Goal: Information Seeking & Learning: Check status

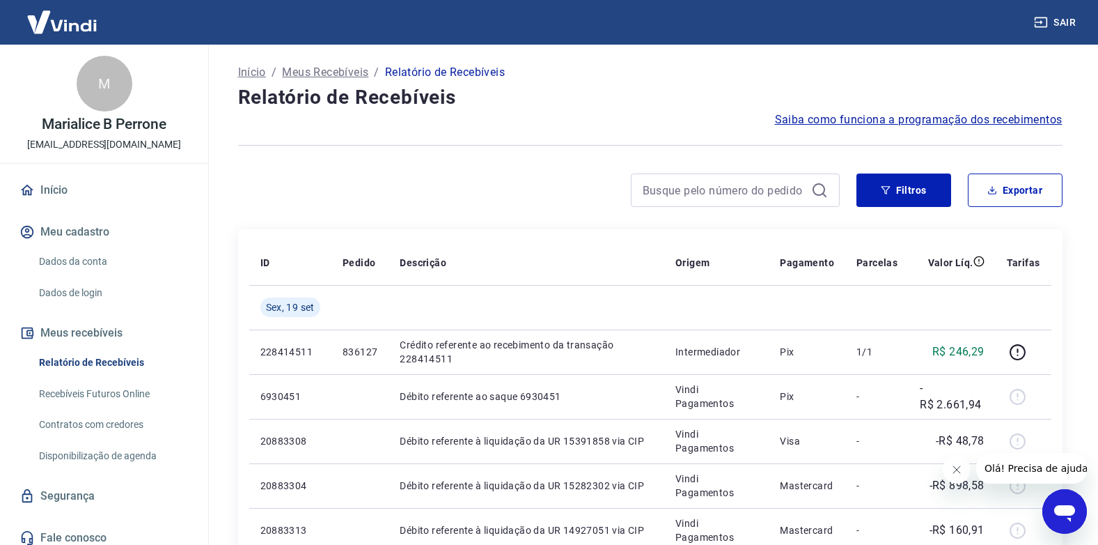
scroll to position [70, 0]
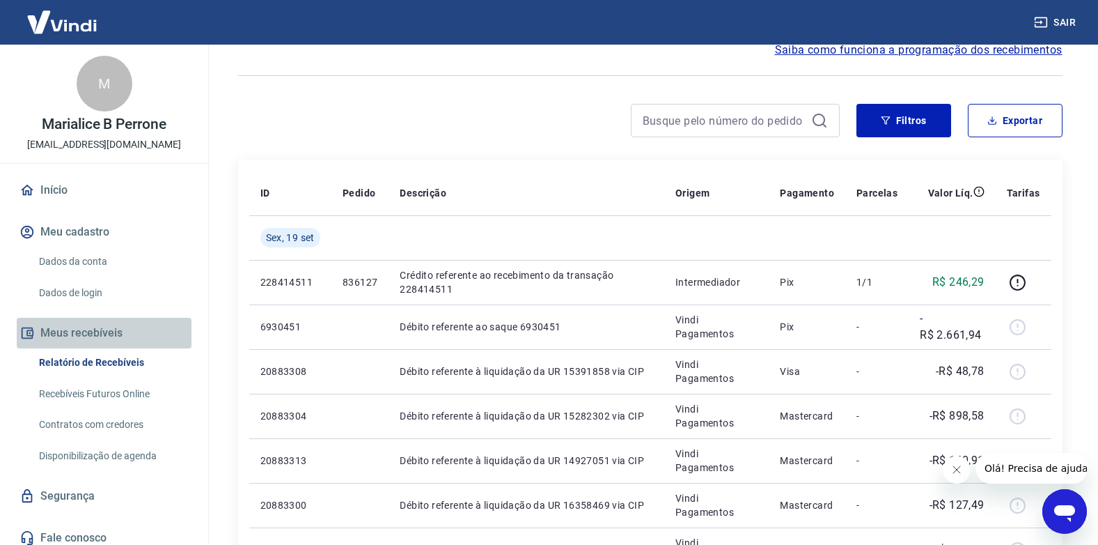
click at [105, 329] on button "Meus recebíveis" at bounding box center [104, 333] width 175 height 31
click at [103, 332] on button "Meus recebíveis" at bounding box center [104, 333] width 175 height 31
click at [101, 362] on link "Relatório de Recebíveis" at bounding box center [112, 362] width 158 height 29
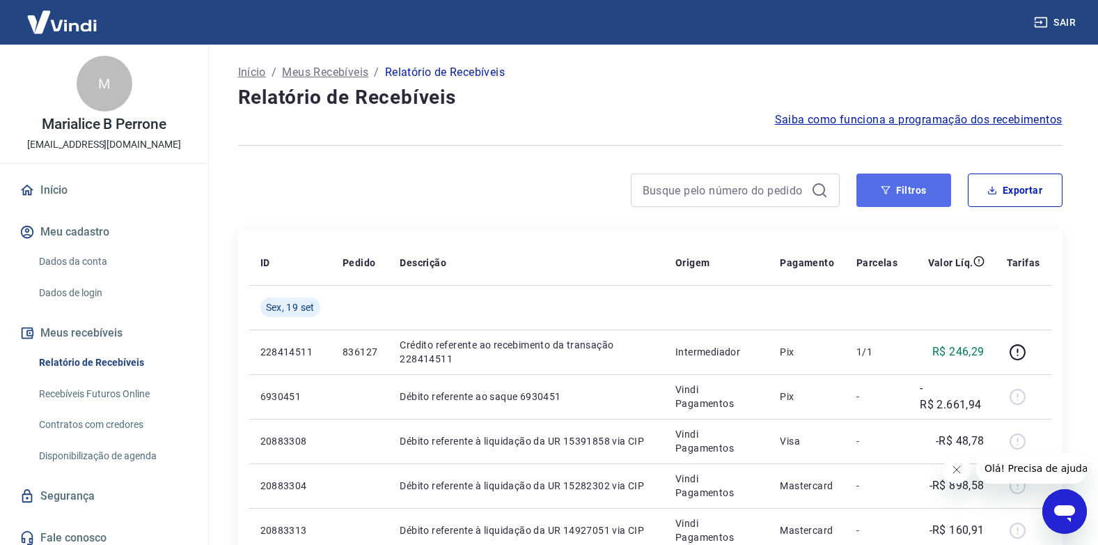
click at [912, 189] on button "Filtros" at bounding box center [904, 189] width 95 height 33
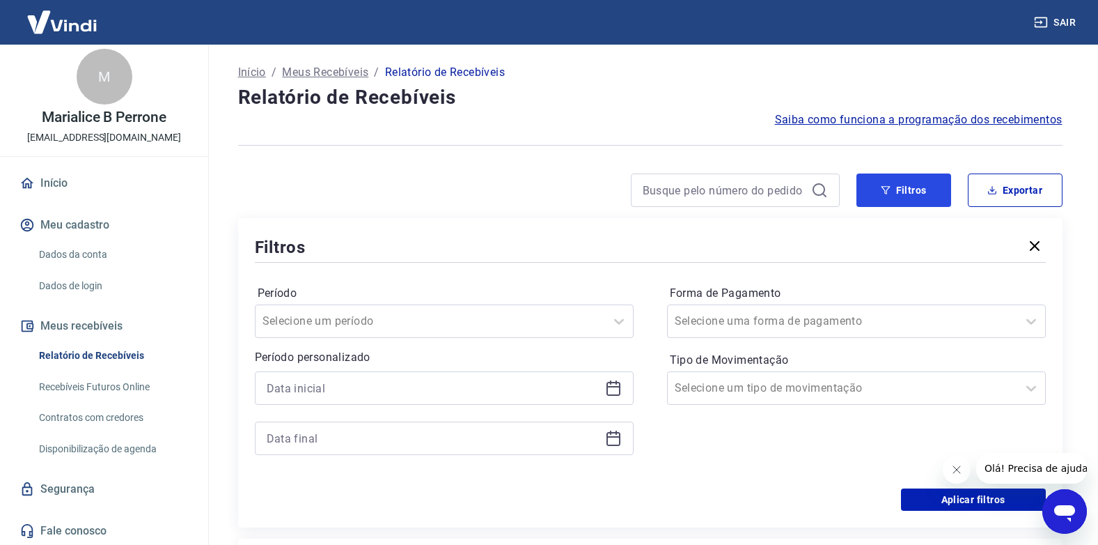
scroll to position [8, 0]
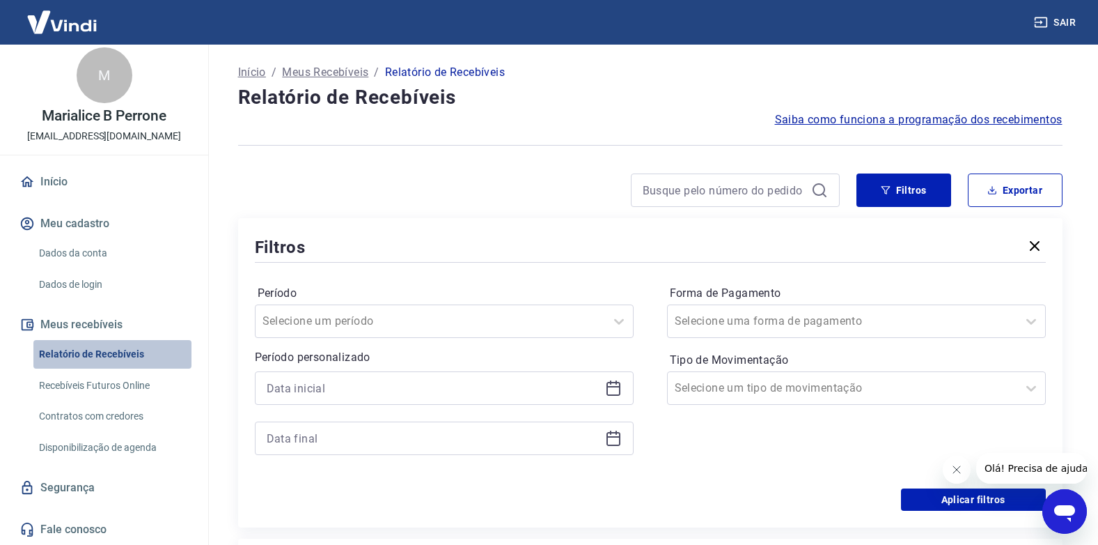
click at [130, 354] on link "Relatório de Recebíveis" at bounding box center [112, 354] width 158 height 29
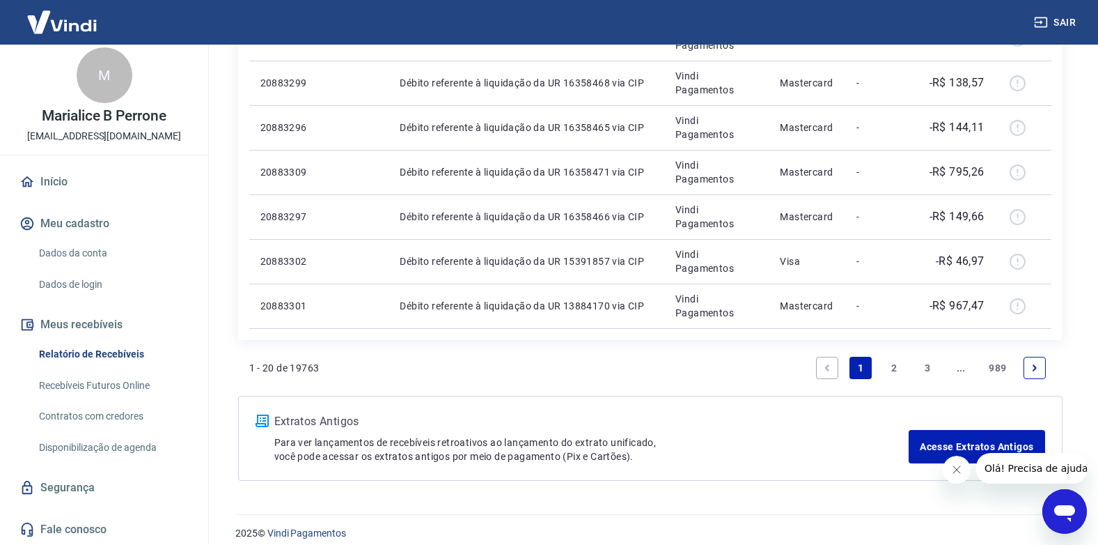
scroll to position [1215, 0]
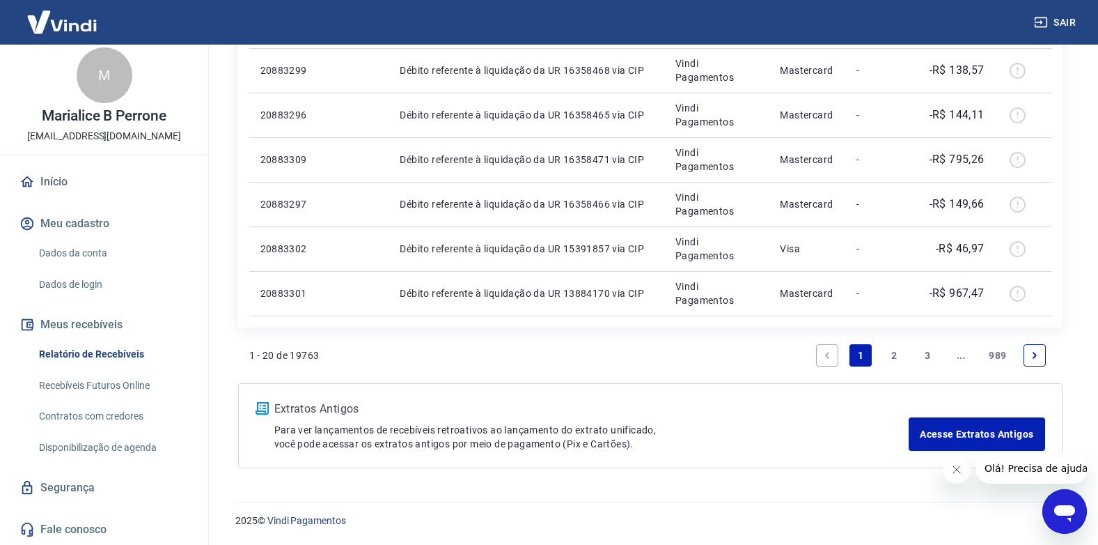
click at [893, 352] on link "2" at bounding box center [894, 355] width 22 height 22
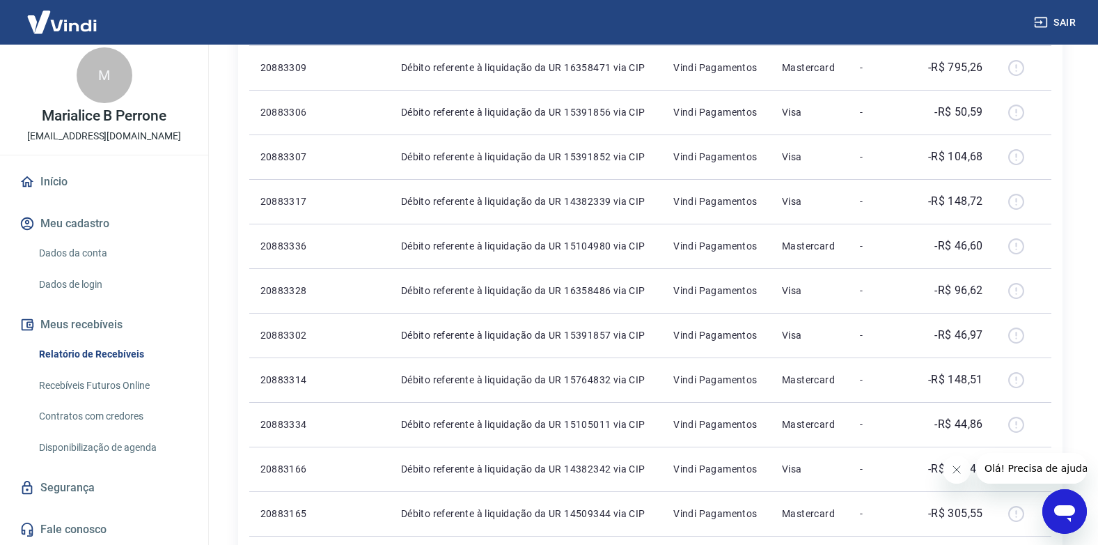
scroll to position [449, 0]
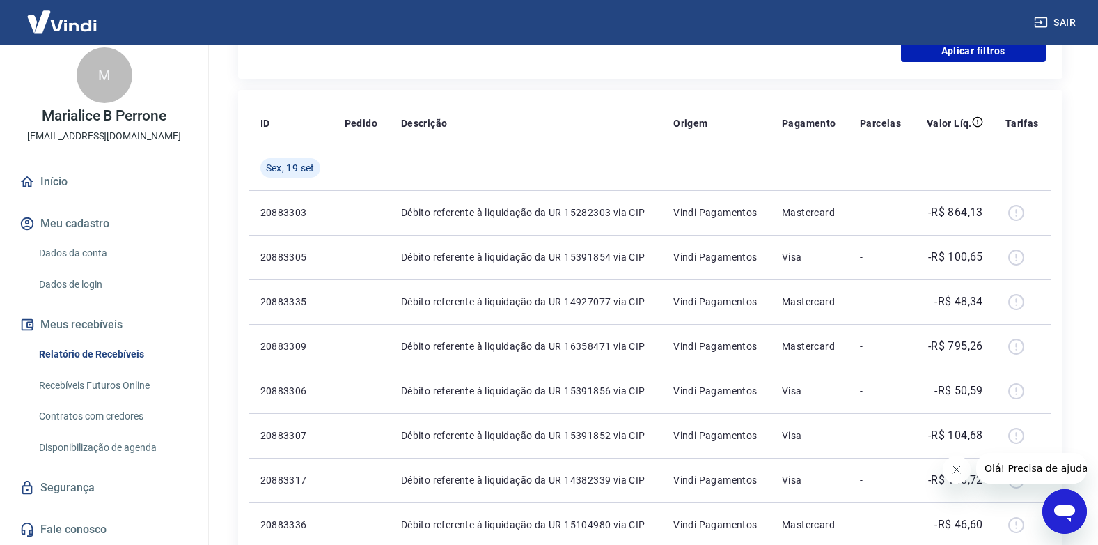
click at [83, 320] on button "Meus recebíveis" at bounding box center [104, 324] width 175 height 31
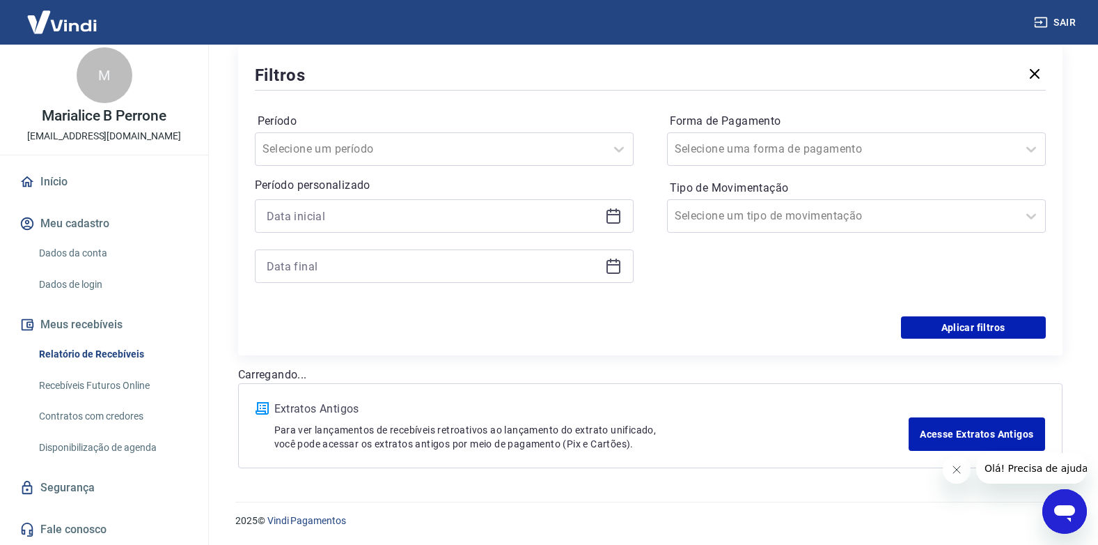
scroll to position [70, 0]
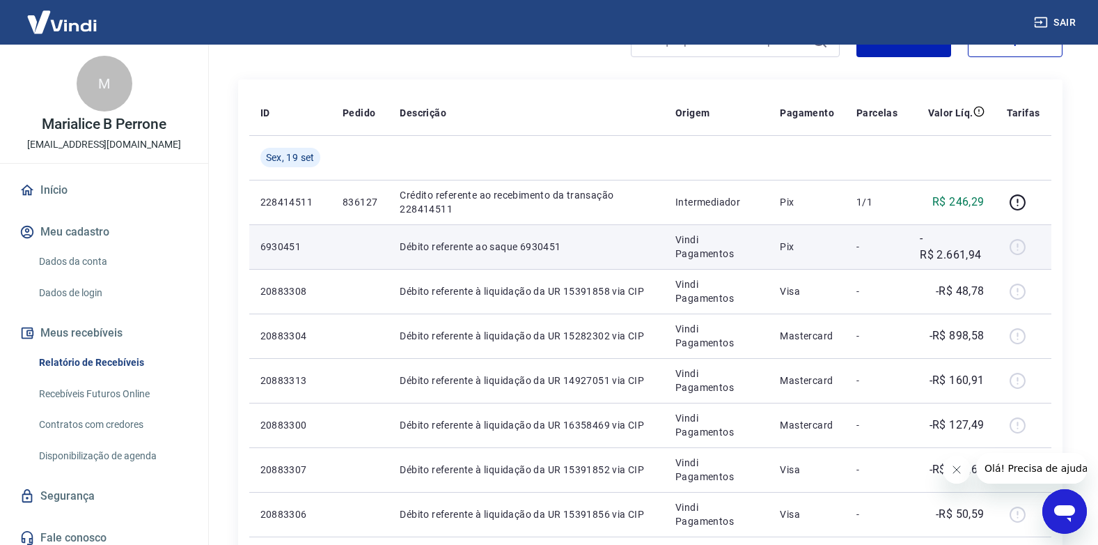
scroll to position [139, 0]
